Goal: Check status: Check status

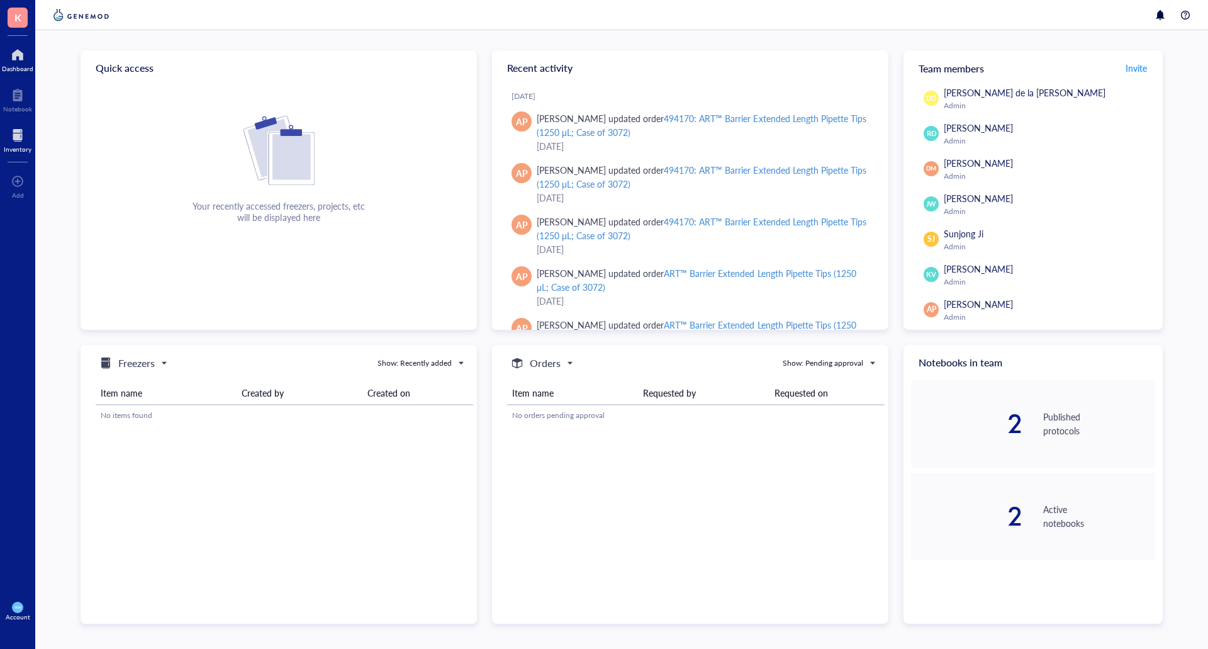
click at [16, 143] on div at bounding box center [18, 135] width 28 height 20
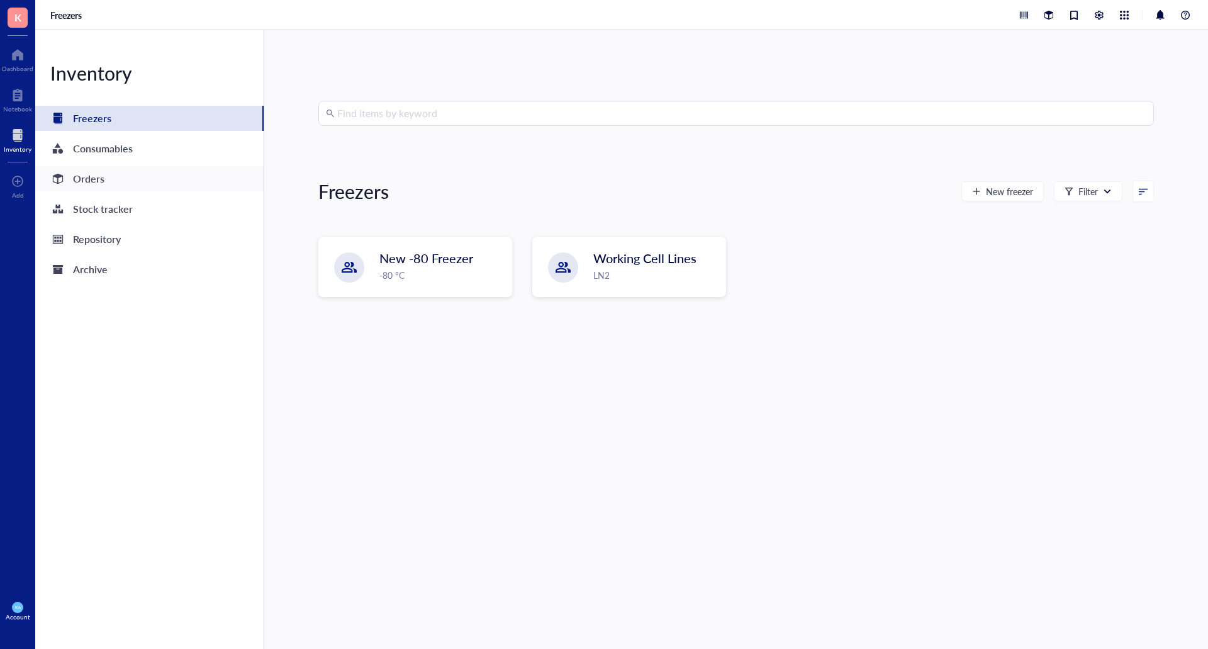
click at [109, 179] on div "Orders" at bounding box center [149, 178] width 228 height 25
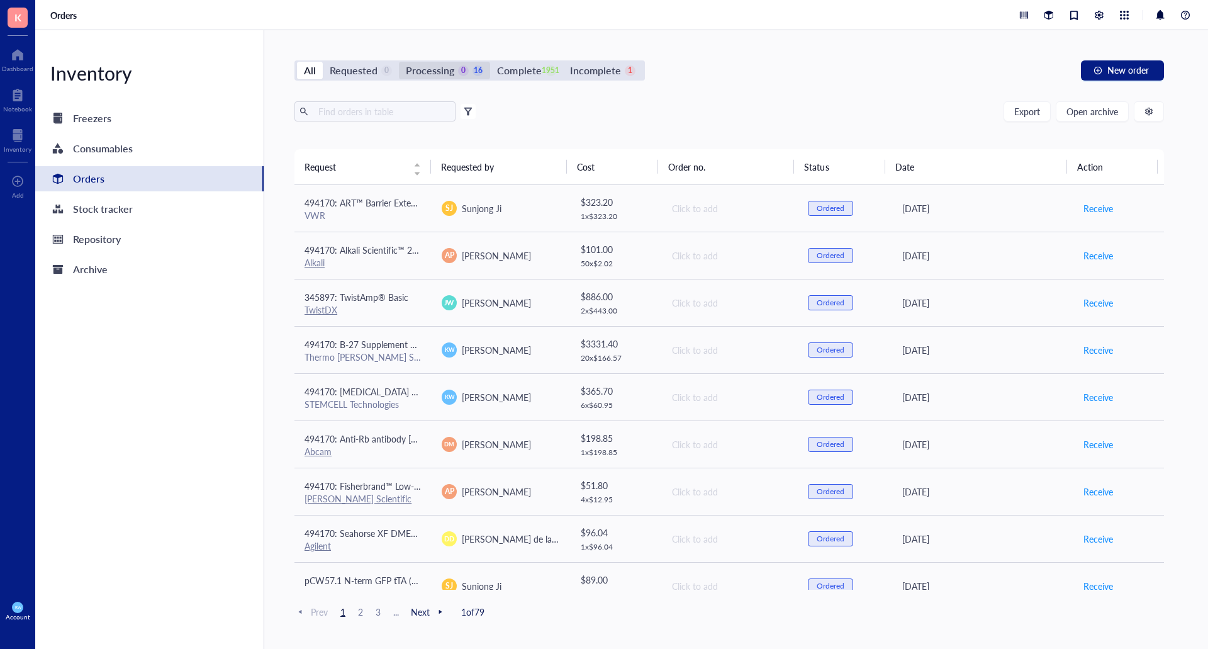
click at [433, 63] on div "Processing" at bounding box center [430, 71] width 48 height 18
click at [399, 62] on input "Processing 0 16" at bounding box center [399, 62] width 0 height 0
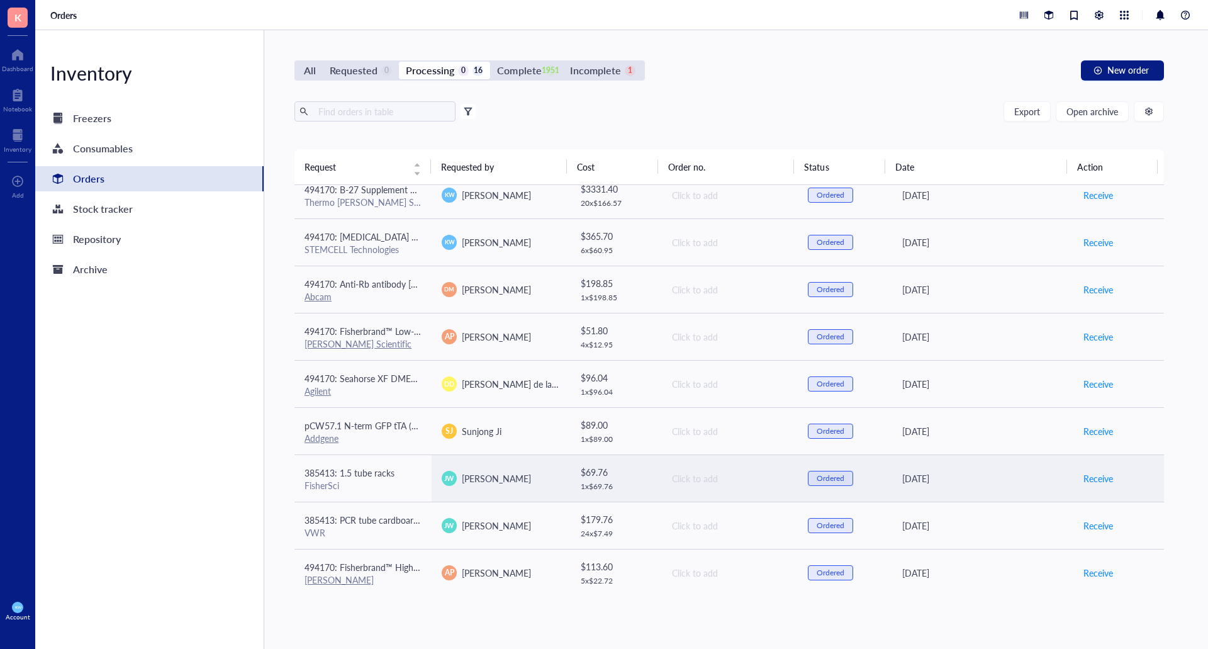
scroll to position [350, 0]
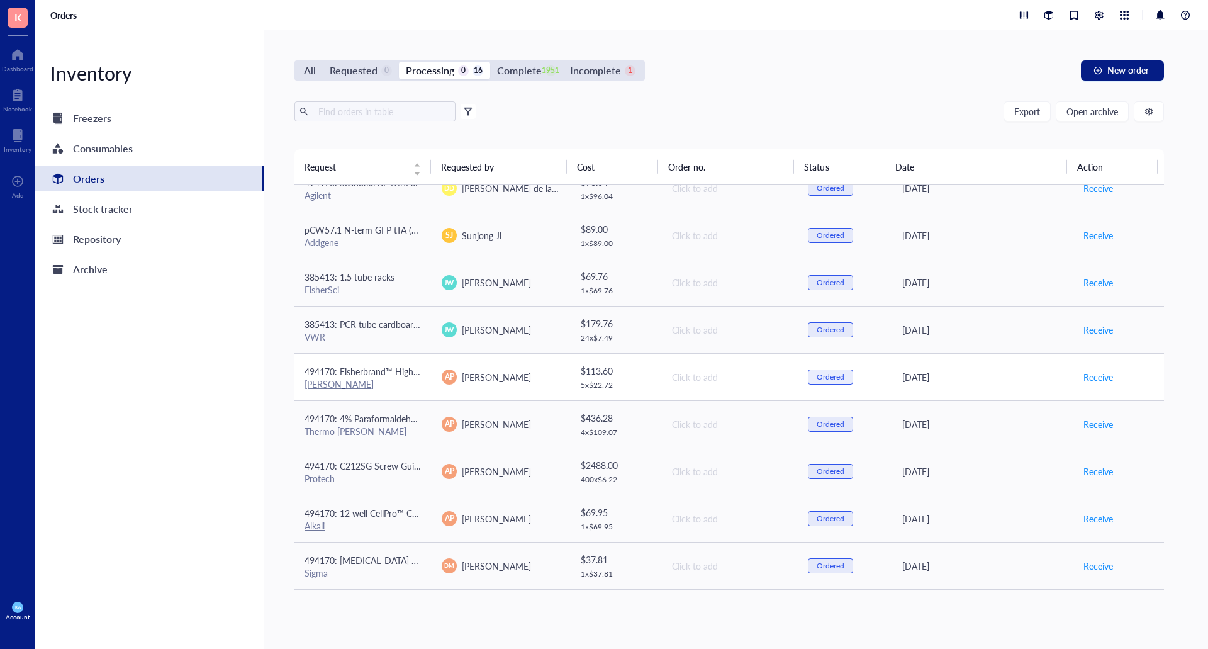
click at [355, 374] on span "494170: Fisherbrand™ High Precision Straight Tapered Flat Point Tweezers/Forceps" at bounding box center [465, 371] width 323 height 13
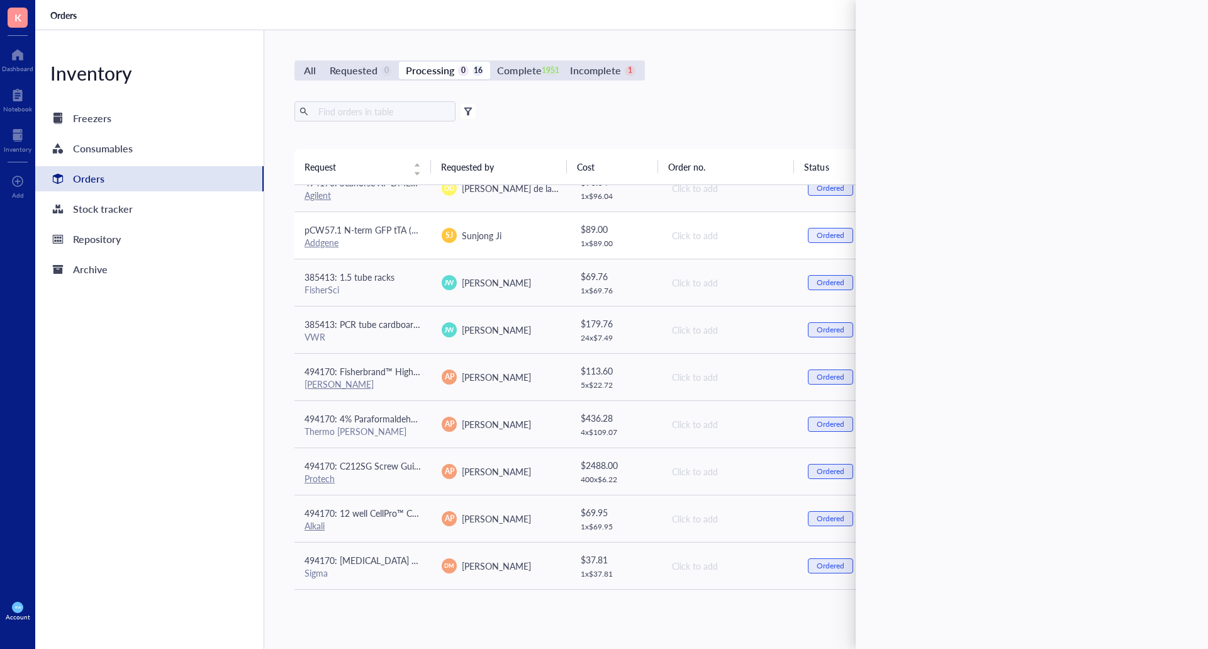
click at [351, 239] on div "Addgene" at bounding box center [362, 242] width 117 height 11
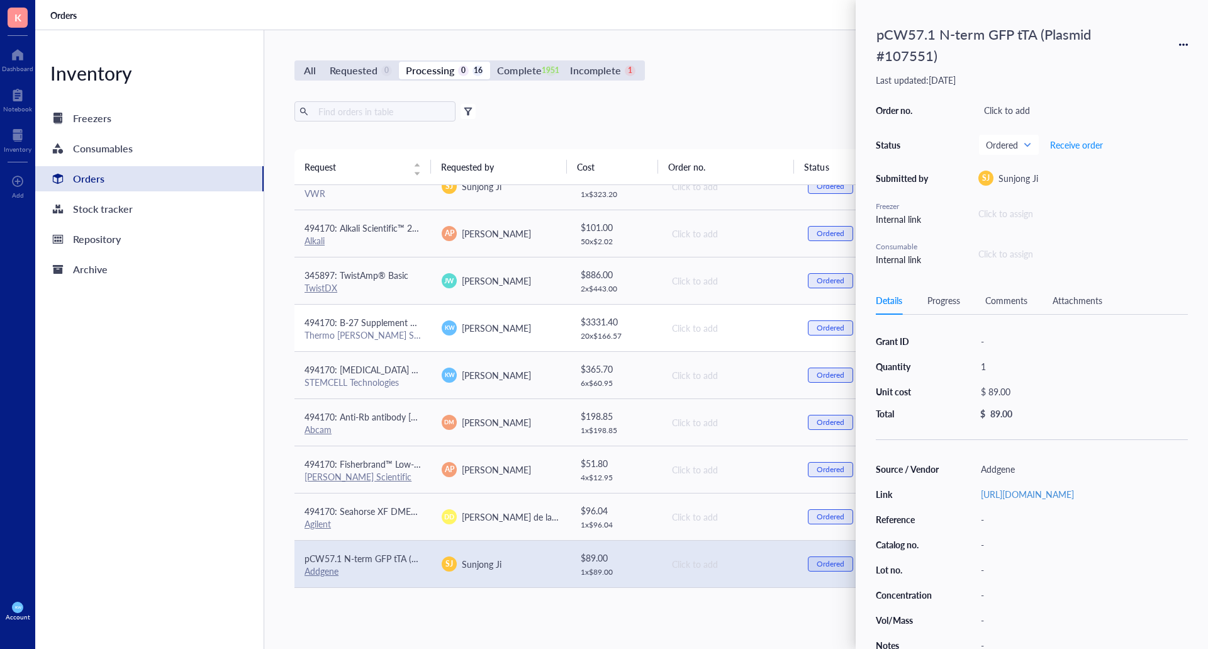
scroll to position [0, 0]
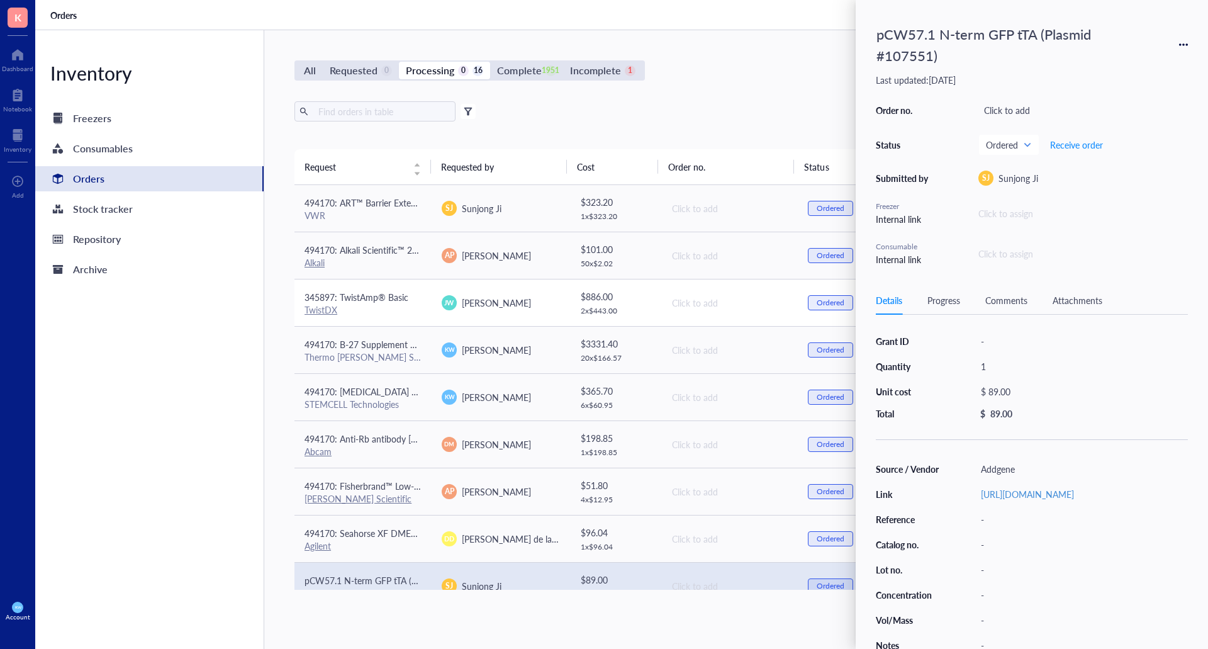
click at [369, 298] on span "345897: TwistAmp® Basic" at bounding box center [356, 297] width 104 height 13
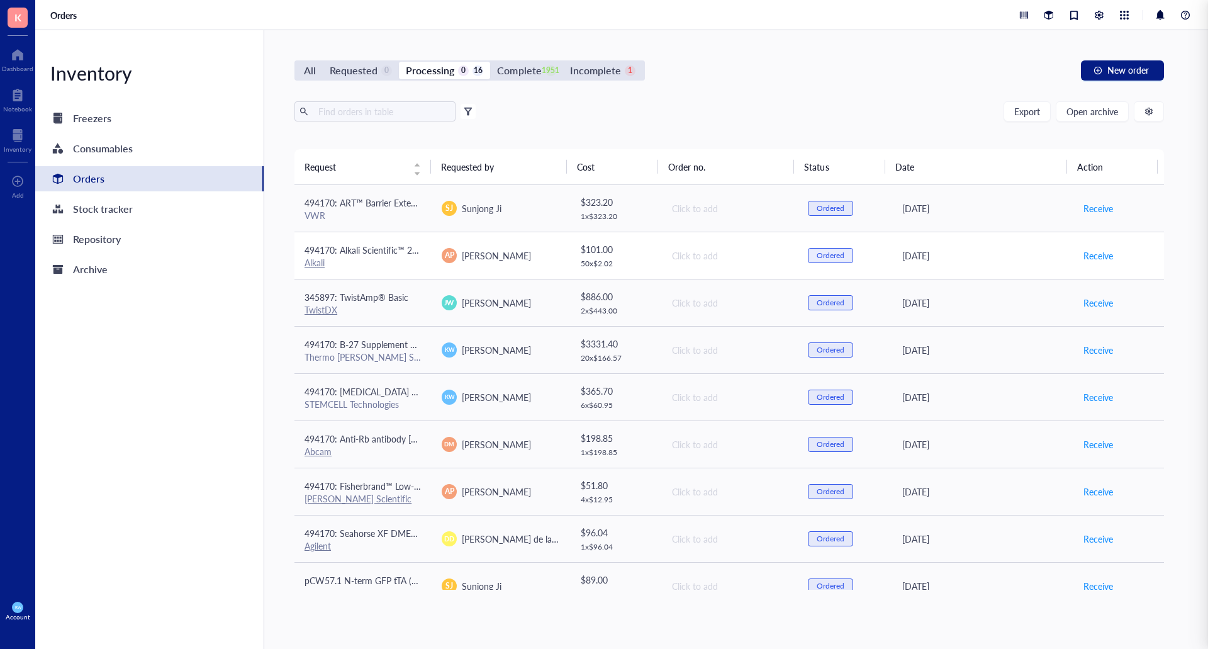
click at [365, 261] on div "Alkali" at bounding box center [362, 262] width 117 height 11
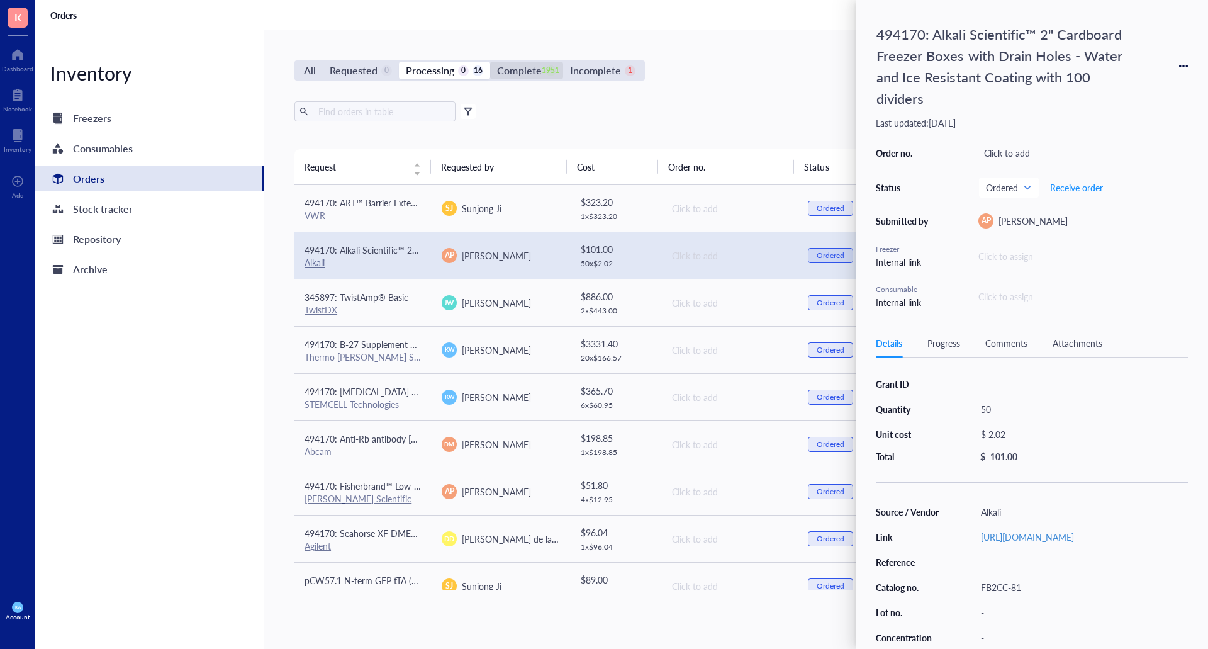
click at [516, 72] on div "Complete" at bounding box center [519, 71] width 44 height 18
click at [490, 62] on input "Complete 1951" at bounding box center [490, 62] width 0 height 0
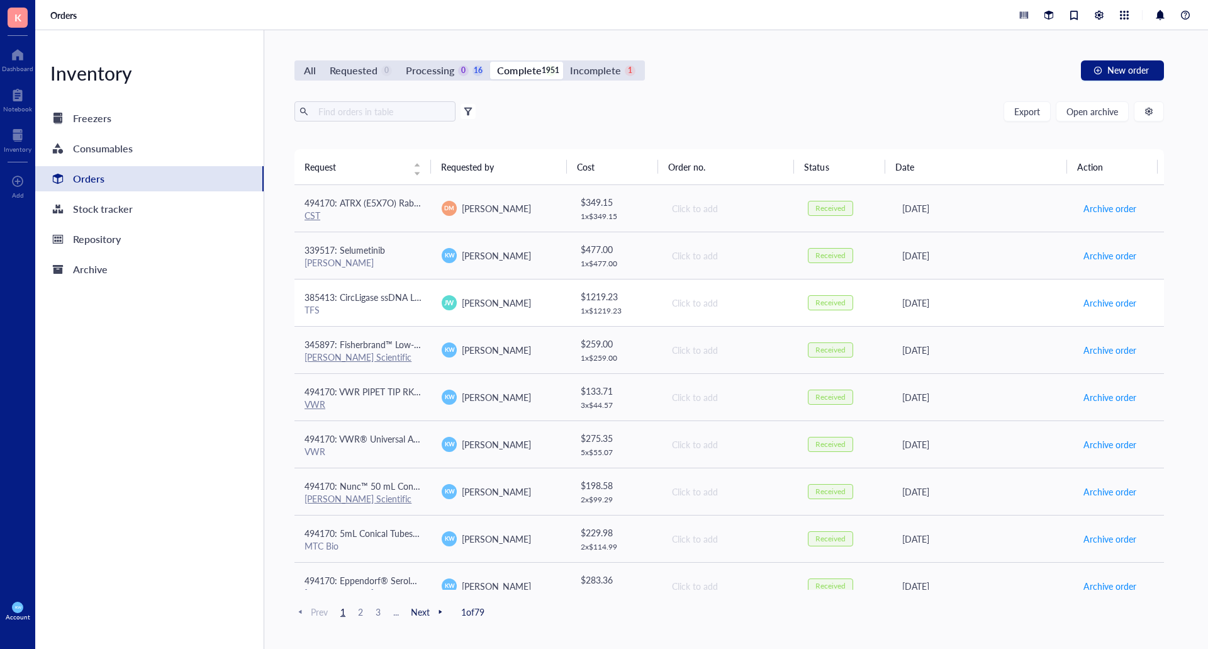
click at [381, 309] on div "TFS" at bounding box center [362, 309] width 117 height 11
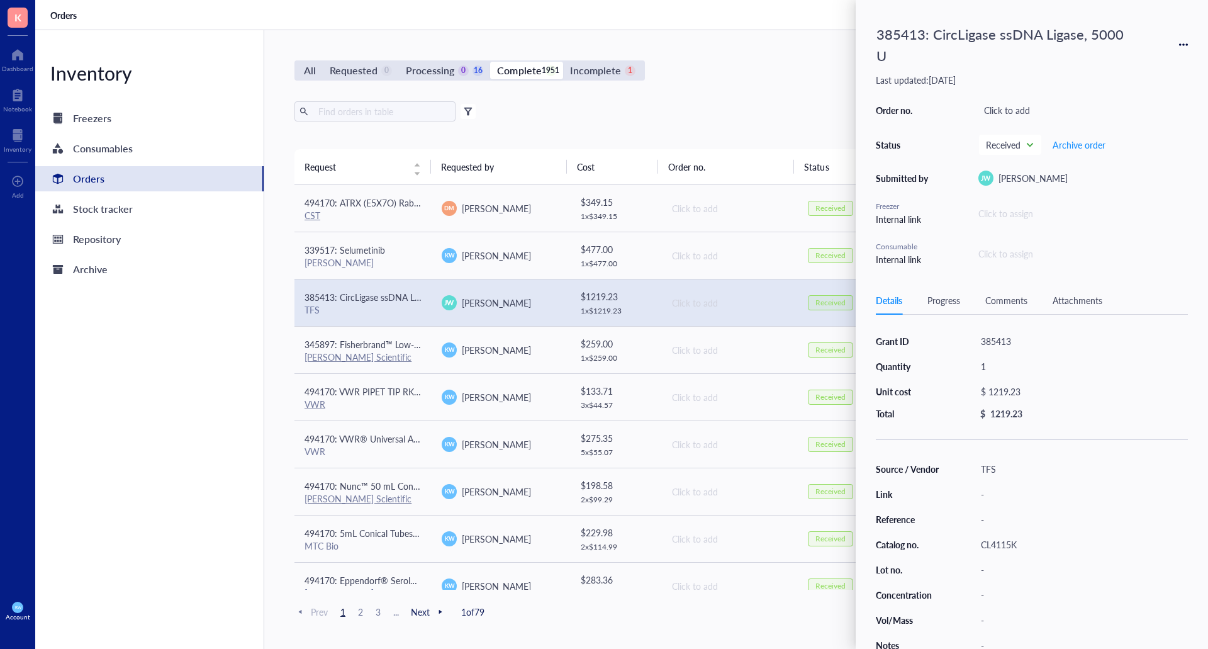
click at [683, 86] on div "All Requested 0 Processing 0 16 Complete 1951 Incomplete 1 New order Export Ope…" at bounding box center [729, 339] width 930 height 618
